Goal: Transaction & Acquisition: Subscribe to service/newsletter

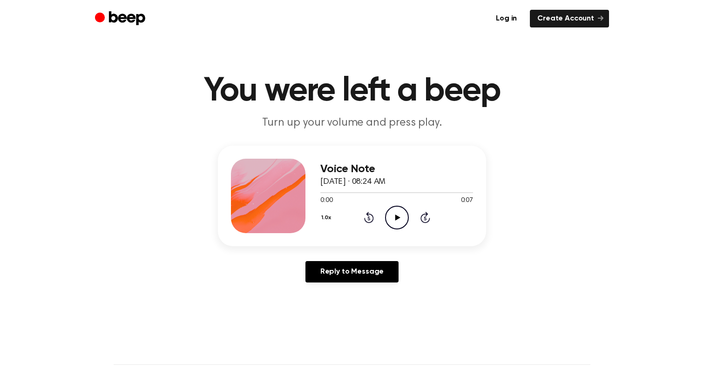
click at [395, 219] on icon "Play Audio" at bounding box center [397, 218] width 24 height 24
click at [400, 216] on icon "Play Audio" at bounding box center [397, 218] width 24 height 24
click at [398, 216] on icon at bounding box center [397, 218] width 4 height 6
click at [400, 219] on icon "Play Audio" at bounding box center [397, 218] width 24 height 24
click at [392, 220] on icon "Play Audio" at bounding box center [397, 218] width 24 height 24
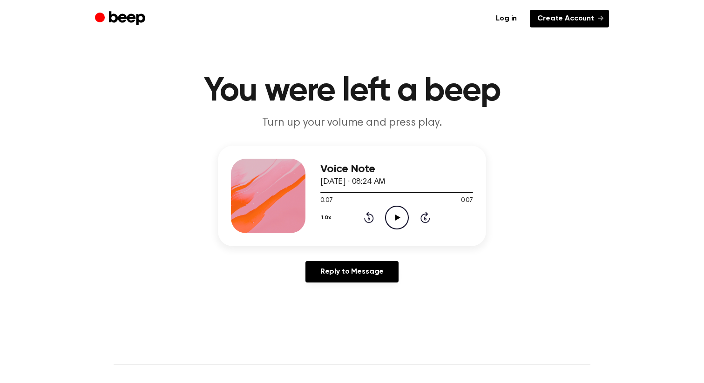
click at [560, 20] on link "Create Account" at bounding box center [569, 19] width 79 height 18
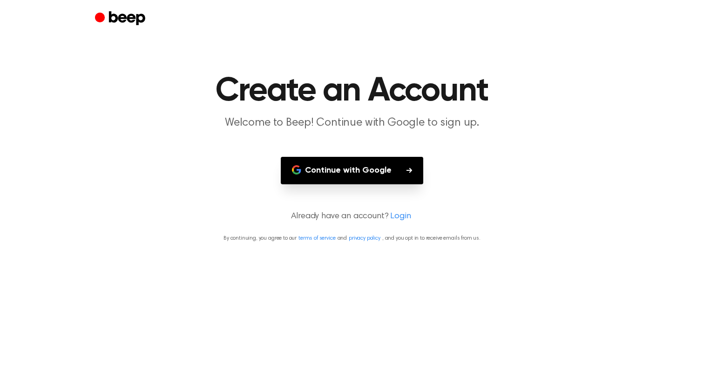
click at [367, 170] on button "Continue with Google" at bounding box center [352, 170] width 143 height 27
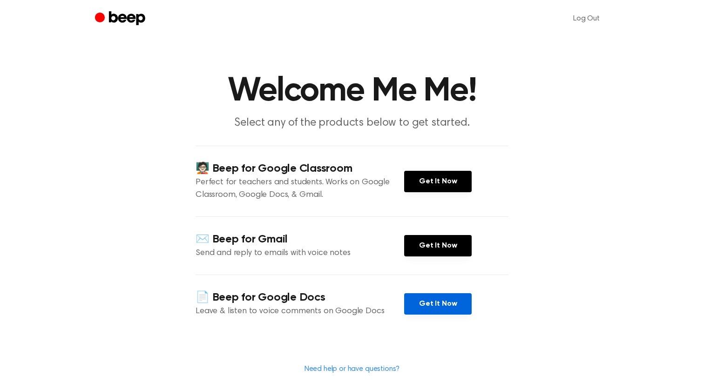
click at [446, 307] on link "Get It Now" at bounding box center [438, 303] width 68 height 21
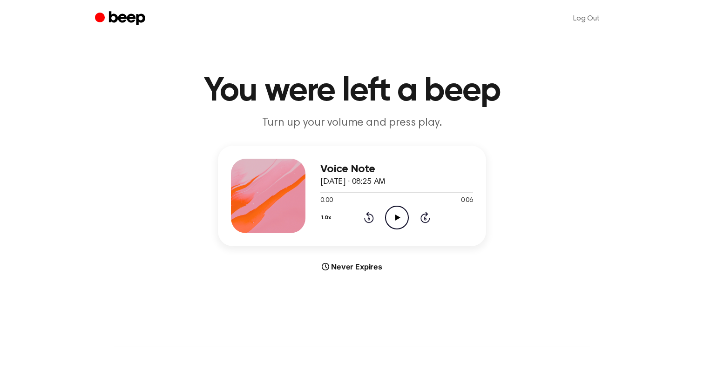
click at [393, 216] on icon "Play Audio" at bounding box center [397, 218] width 24 height 24
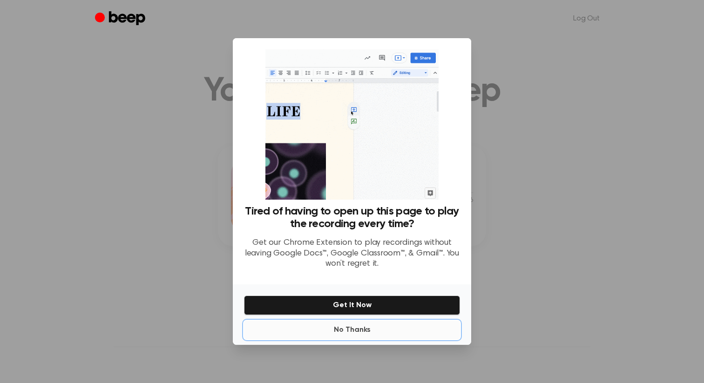
click at [341, 329] on button "No Thanks" at bounding box center [352, 330] width 216 height 19
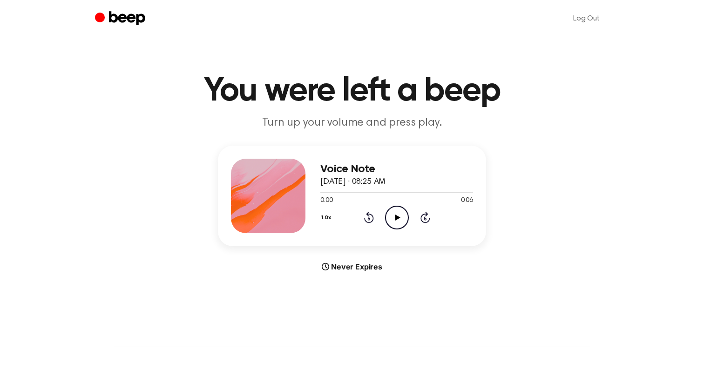
click at [399, 222] on icon "Play Audio" at bounding box center [397, 218] width 24 height 24
click at [397, 218] on icon at bounding box center [397, 218] width 5 height 6
click at [391, 212] on icon "Play Audio" at bounding box center [397, 218] width 24 height 24
click at [393, 214] on icon "Pause Audio" at bounding box center [397, 218] width 24 height 24
click at [136, 17] on icon "Beep" at bounding box center [127, 18] width 36 height 14
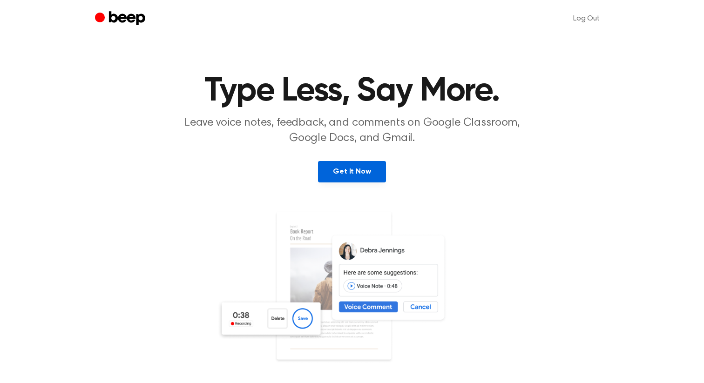
click at [351, 175] on link "Get It Now" at bounding box center [352, 171] width 68 height 21
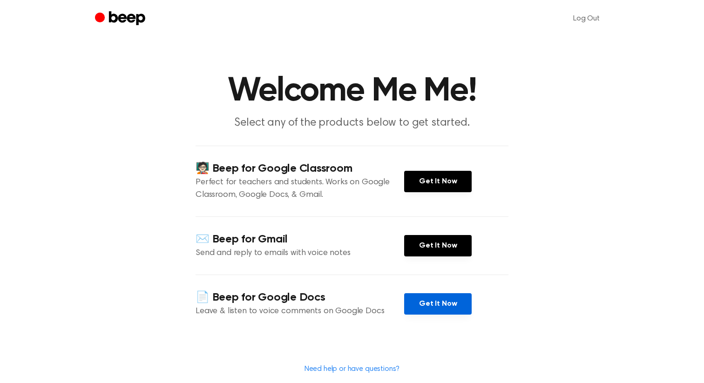
click at [439, 311] on link "Get It Now" at bounding box center [438, 303] width 68 height 21
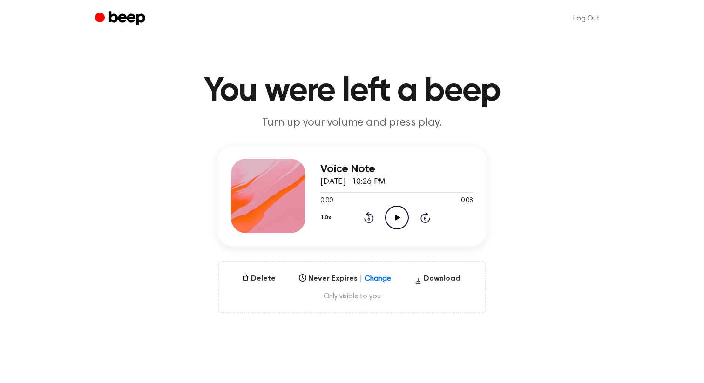
click at [391, 220] on icon "Play Audio" at bounding box center [397, 218] width 24 height 24
click at [394, 217] on icon "Play Audio" at bounding box center [397, 218] width 24 height 24
click at [398, 215] on icon "Play Audio" at bounding box center [397, 218] width 24 height 24
click at [396, 215] on icon at bounding box center [397, 218] width 5 height 6
click at [395, 221] on icon "Play Audio" at bounding box center [397, 218] width 24 height 24
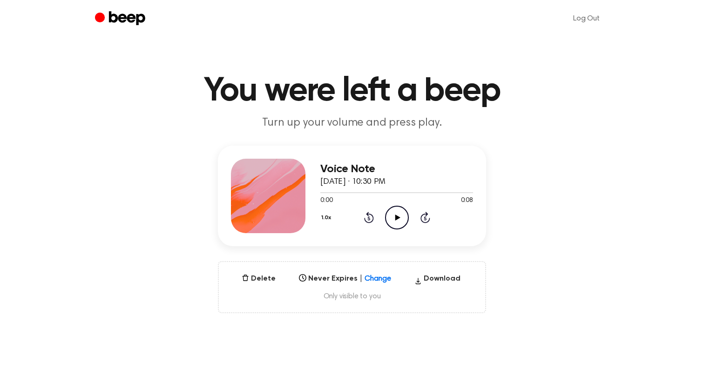
click at [393, 212] on icon "Play Audio" at bounding box center [397, 218] width 24 height 24
click at [390, 216] on icon "Play Audio" at bounding box center [397, 218] width 24 height 24
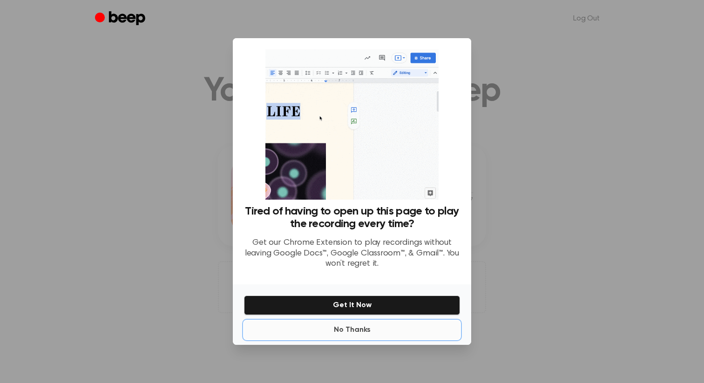
click at [350, 331] on button "No Thanks" at bounding box center [352, 330] width 216 height 19
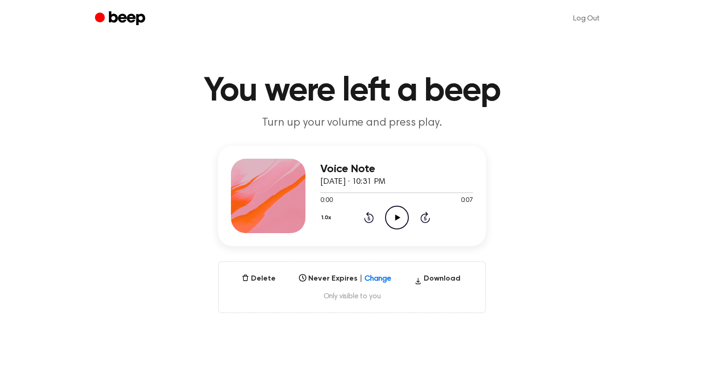
click at [395, 226] on icon "Play Audio" at bounding box center [397, 218] width 24 height 24
click at [399, 217] on icon "Play Audio" at bounding box center [397, 218] width 24 height 24
click at [398, 219] on icon "Play Audio" at bounding box center [397, 218] width 24 height 24
click at [398, 222] on icon "Play Audio" at bounding box center [397, 218] width 24 height 24
click at [399, 218] on icon "Play Audio" at bounding box center [397, 218] width 24 height 24
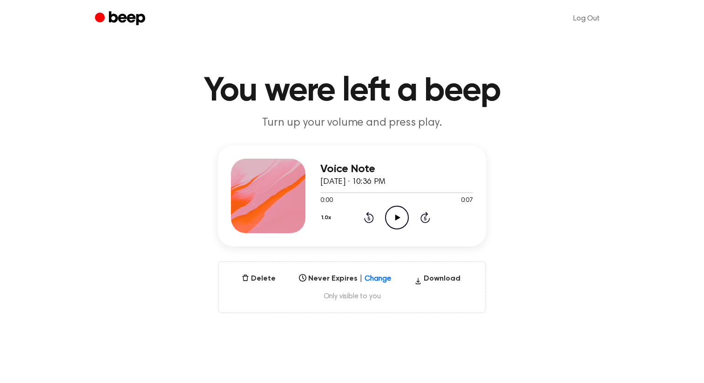
click at [399, 215] on icon "Play Audio" at bounding box center [397, 218] width 24 height 24
click at [395, 221] on icon "Play Audio" at bounding box center [397, 218] width 24 height 24
click at [400, 213] on icon "Play Audio" at bounding box center [397, 218] width 24 height 24
click at [402, 212] on icon "Play Audio" at bounding box center [397, 218] width 24 height 24
click at [398, 215] on icon "Play Audio" at bounding box center [397, 218] width 24 height 24
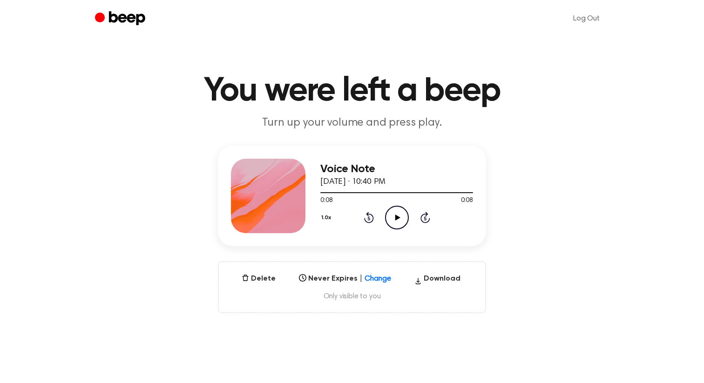
click at [398, 218] on icon at bounding box center [397, 218] width 5 height 6
click at [398, 215] on icon at bounding box center [397, 218] width 4 height 6
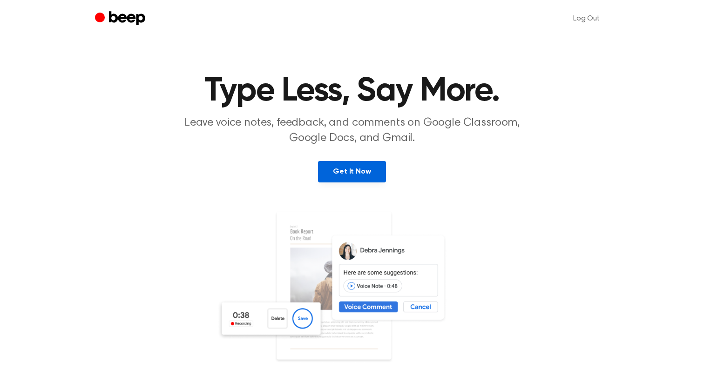
click at [359, 172] on link "Get It Now" at bounding box center [352, 171] width 68 height 21
click at [366, 172] on link "Get It Now" at bounding box center [352, 171] width 68 height 21
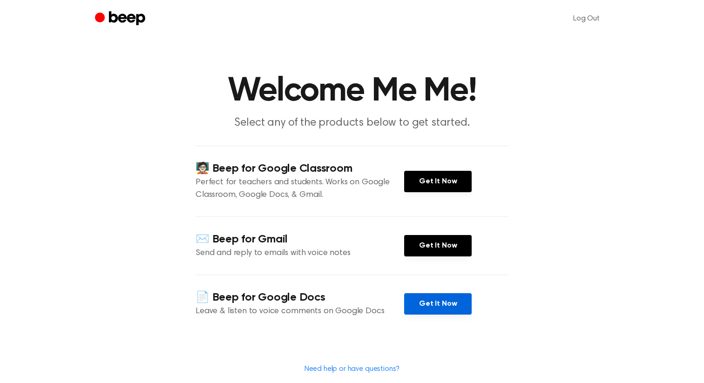
click at [422, 304] on link "Get It Now" at bounding box center [438, 303] width 68 height 21
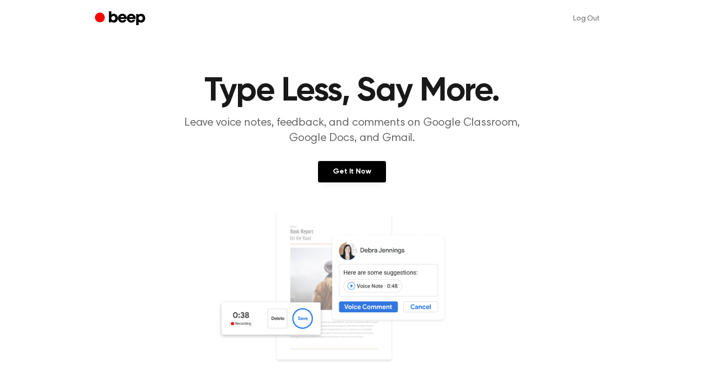
click at [302, 313] on img at bounding box center [352, 300] width 270 height 179
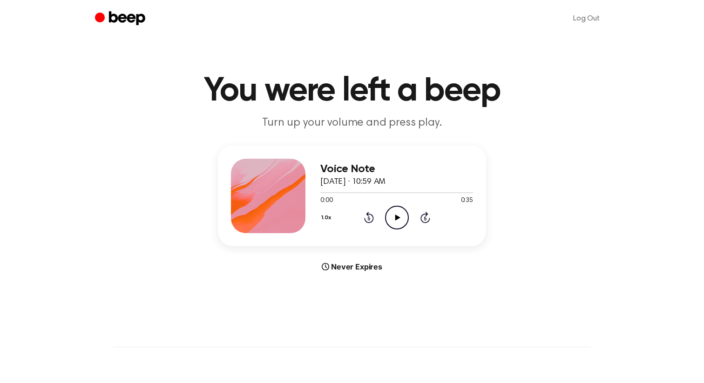
click at [396, 214] on icon "Play Audio" at bounding box center [397, 218] width 24 height 24
click at [398, 218] on icon at bounding box center [397, 218] width 4 height 6
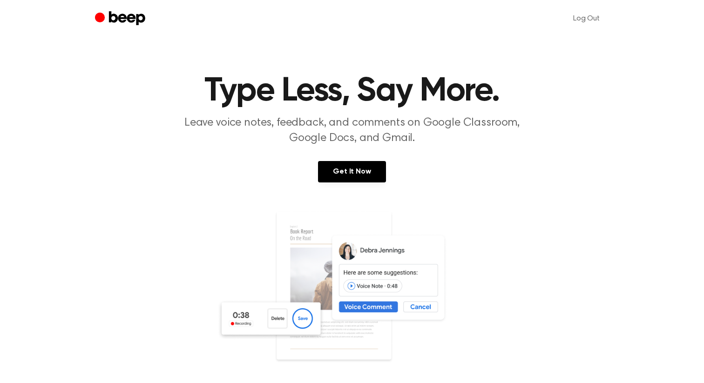
click at [412, 136] on p "Leave voice notes, feedback, and comments on Google Classroom, Google Docs, and…" at bounding box center [352, 131] width 358 height 31
click at [366, 291] on img at bounding box center [352, 300] width 270 height 179
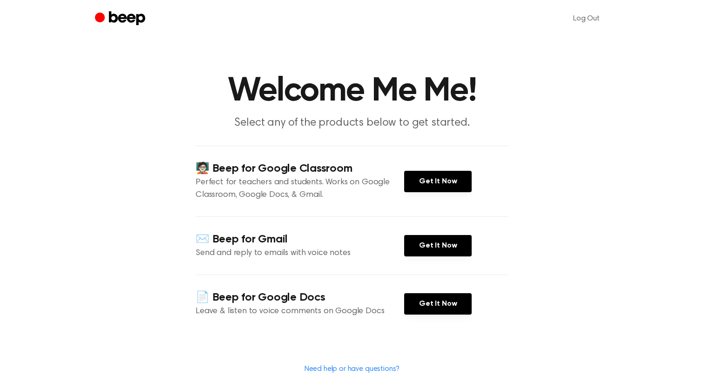
click at [349, 370] on link "Need help or have questions?" at bounding box center [352, 369] width 95 height 7
